Goal: Navigation & Orientation: Find specific page/section

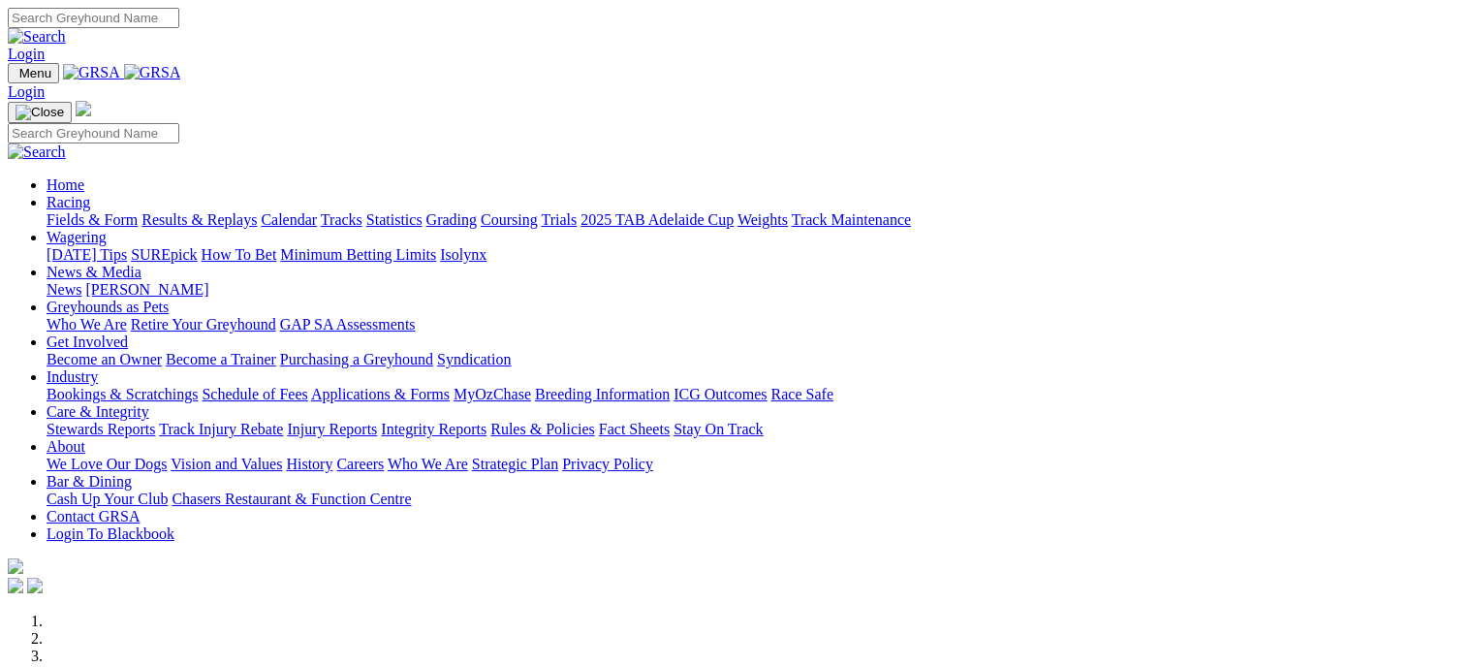
click at [98, 368] on link "Industry" at bounding box center [72, 376] width 51 height 16
click at [198, 386] on link "Bookings & Scratchings" at bounding box center [122, 394] width 151 height 16
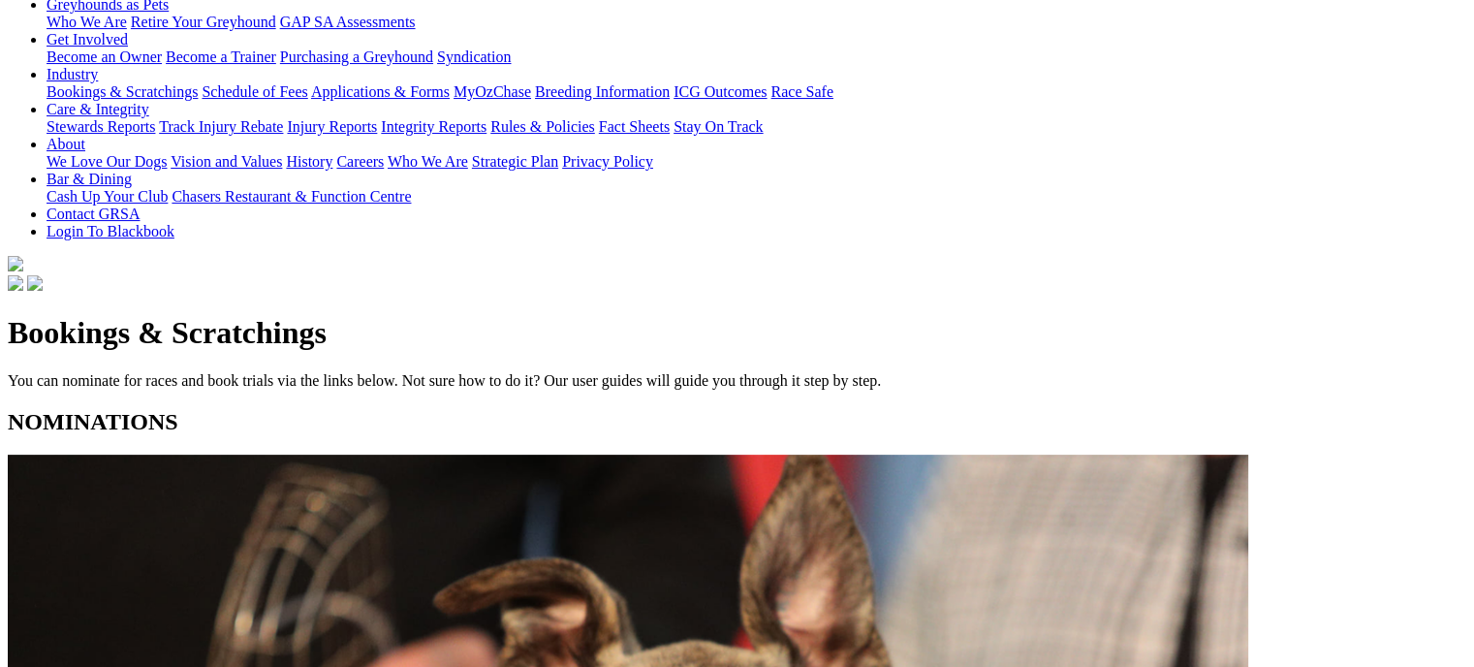
scroll to position [369, 0]
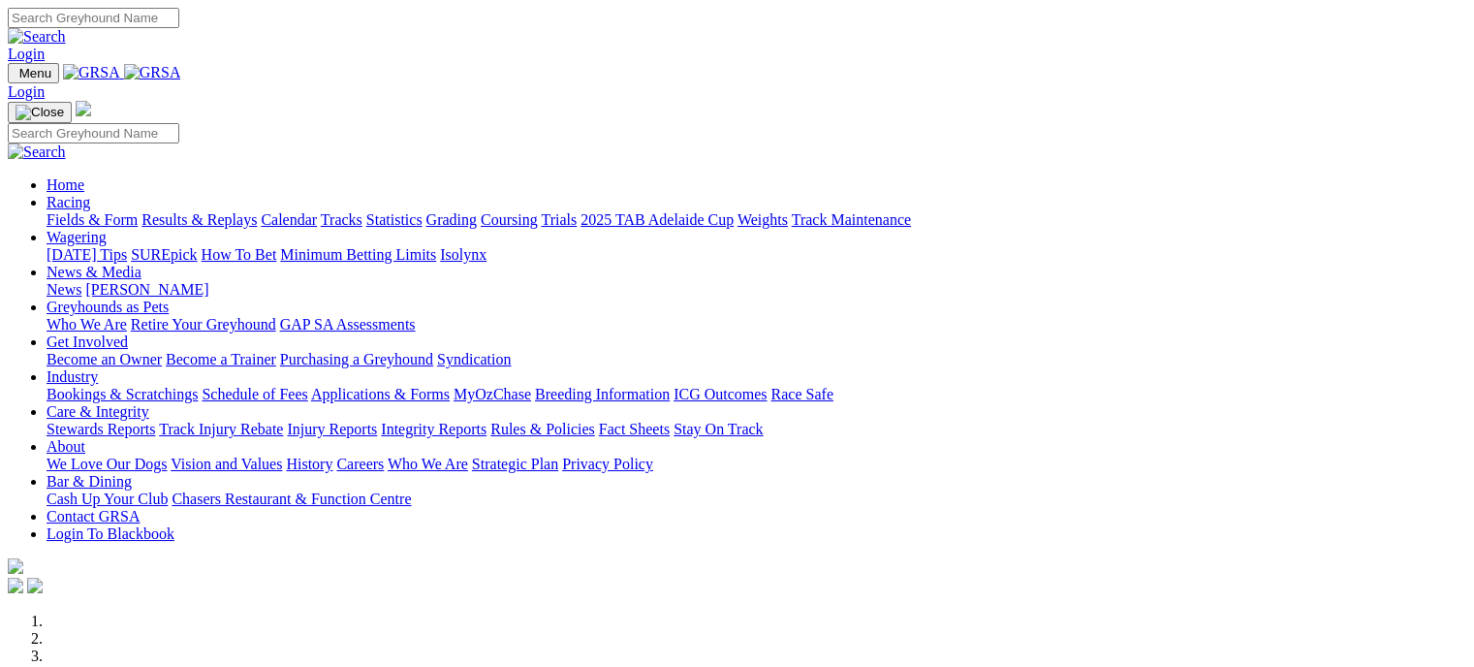
click at [90, 194] on link "Racing" at bounding box center [69, 202] width 44 height 16
click at [317, 211] on link "Calendar" at bounding box center [289, 219] width 56 height 16
